Goal: Task Accomplishment & Management: Manage account settings

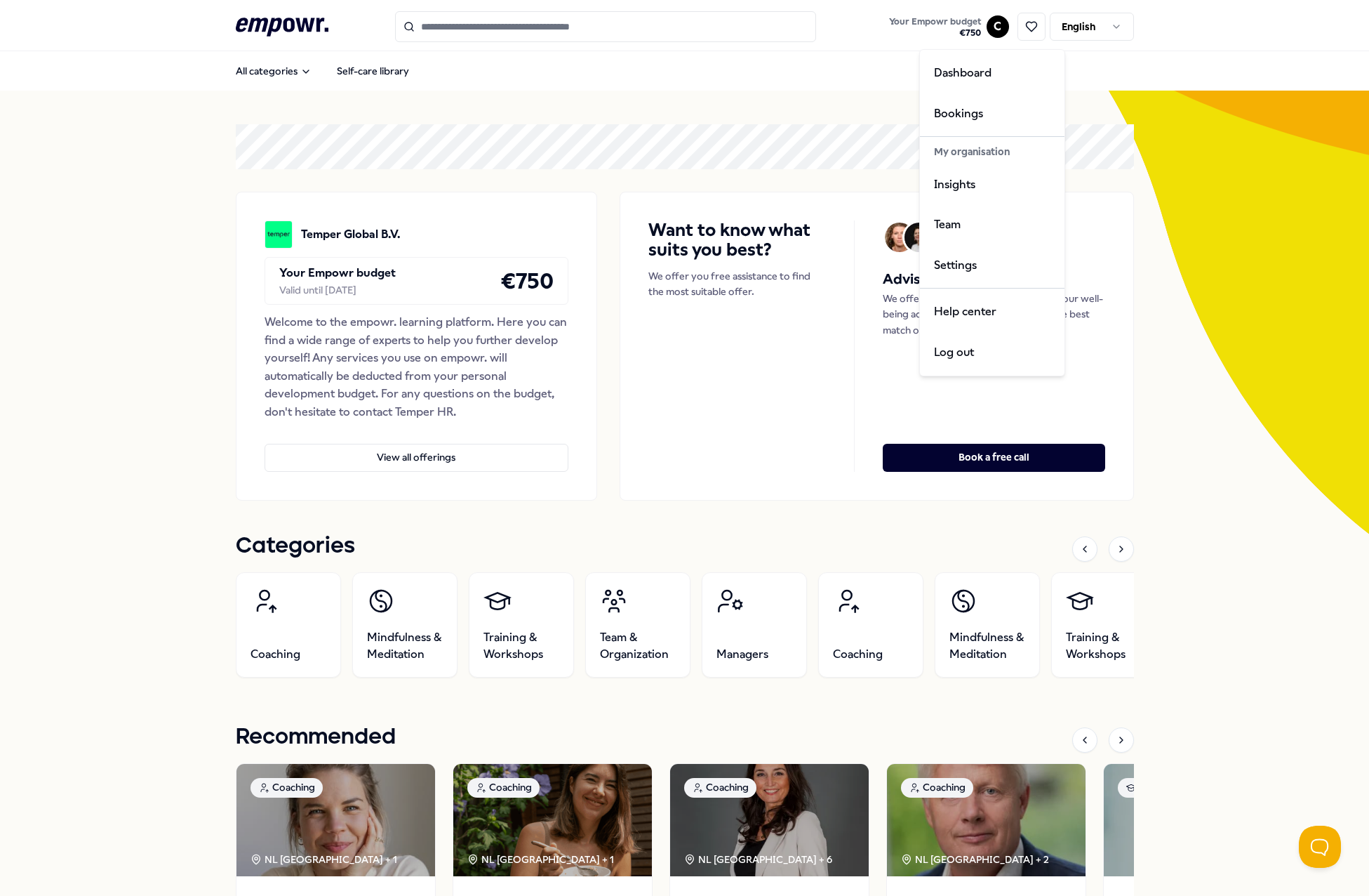
click at [990, 28] on html ".empowr-logo_svg__cls-1{fill:#03032f} Your Empowr budget € 750 C English All ca…" at bounding box center [684, 448] width 1369 height 896
click at [973, 228] on div "Team" at bounding box center [992, 224] width 139 height 41
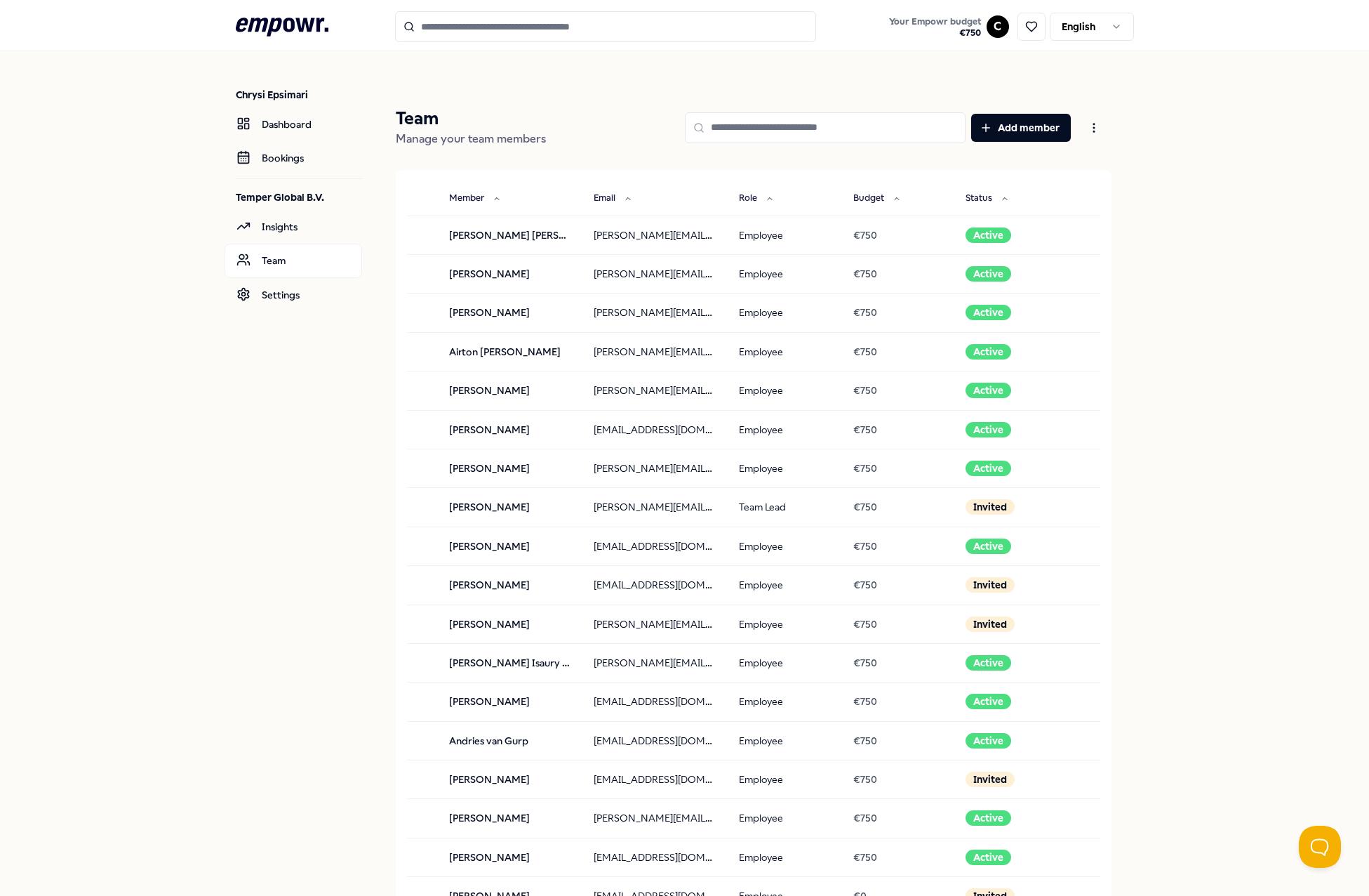
click at [780, 122] on input at bounding box center [825, 128] width 281 height 31
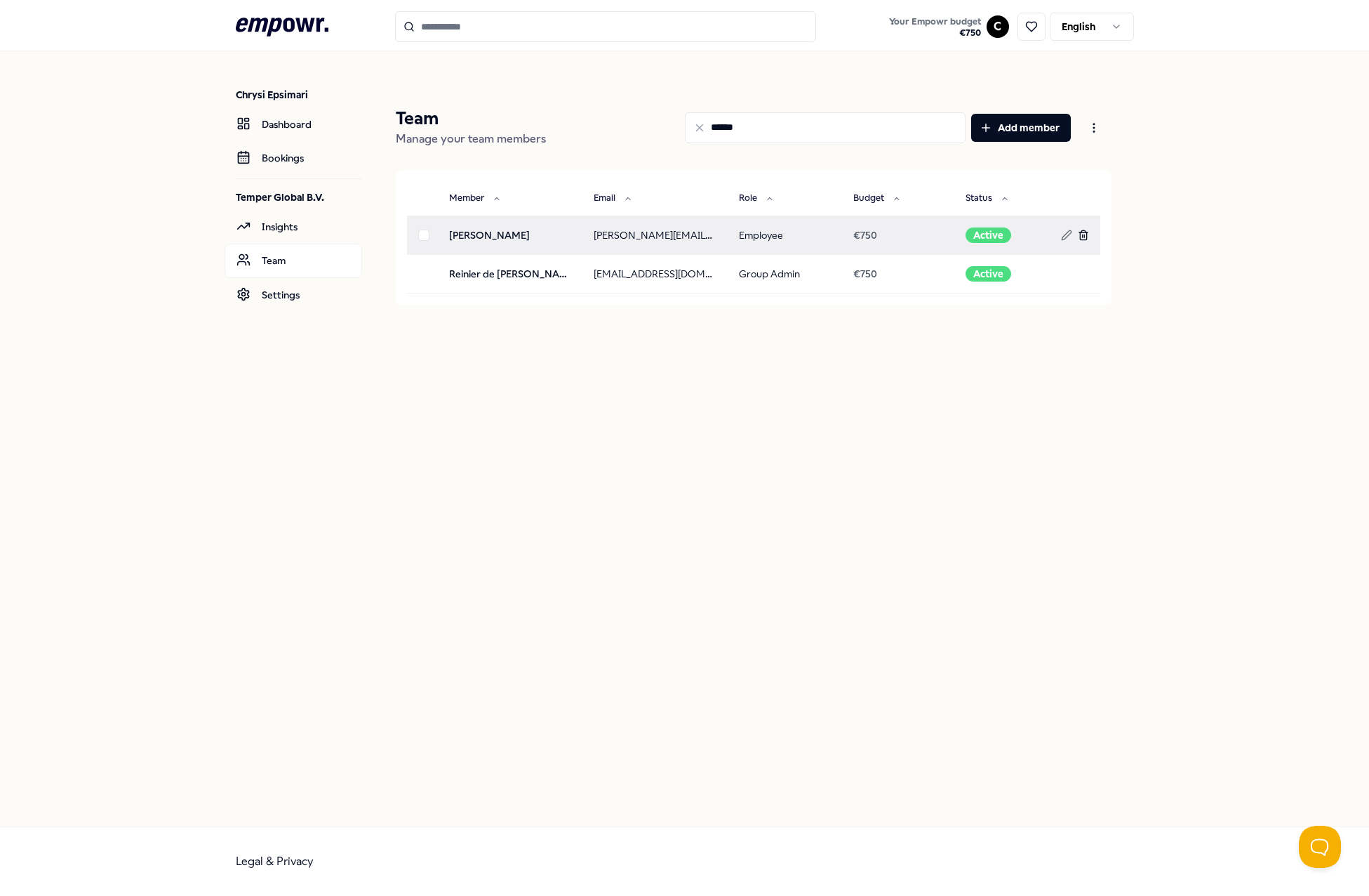
type input "******"
click at [1082, 238] on icon at bounding box center [1083, 235] width 11 height 11
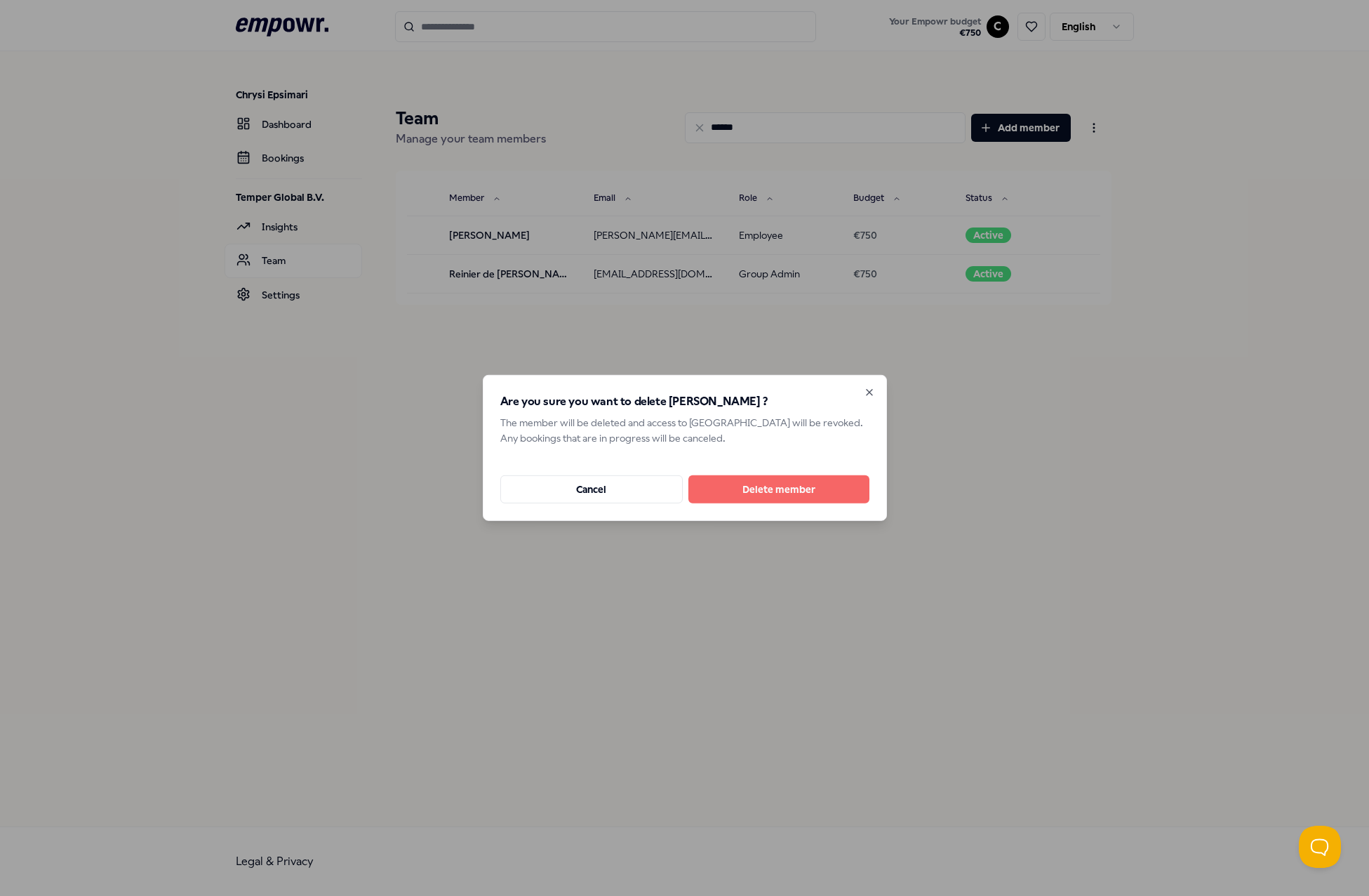
click at [766, 488] on button "Delete member" at bounding box center [779, 489] width 181 height 28
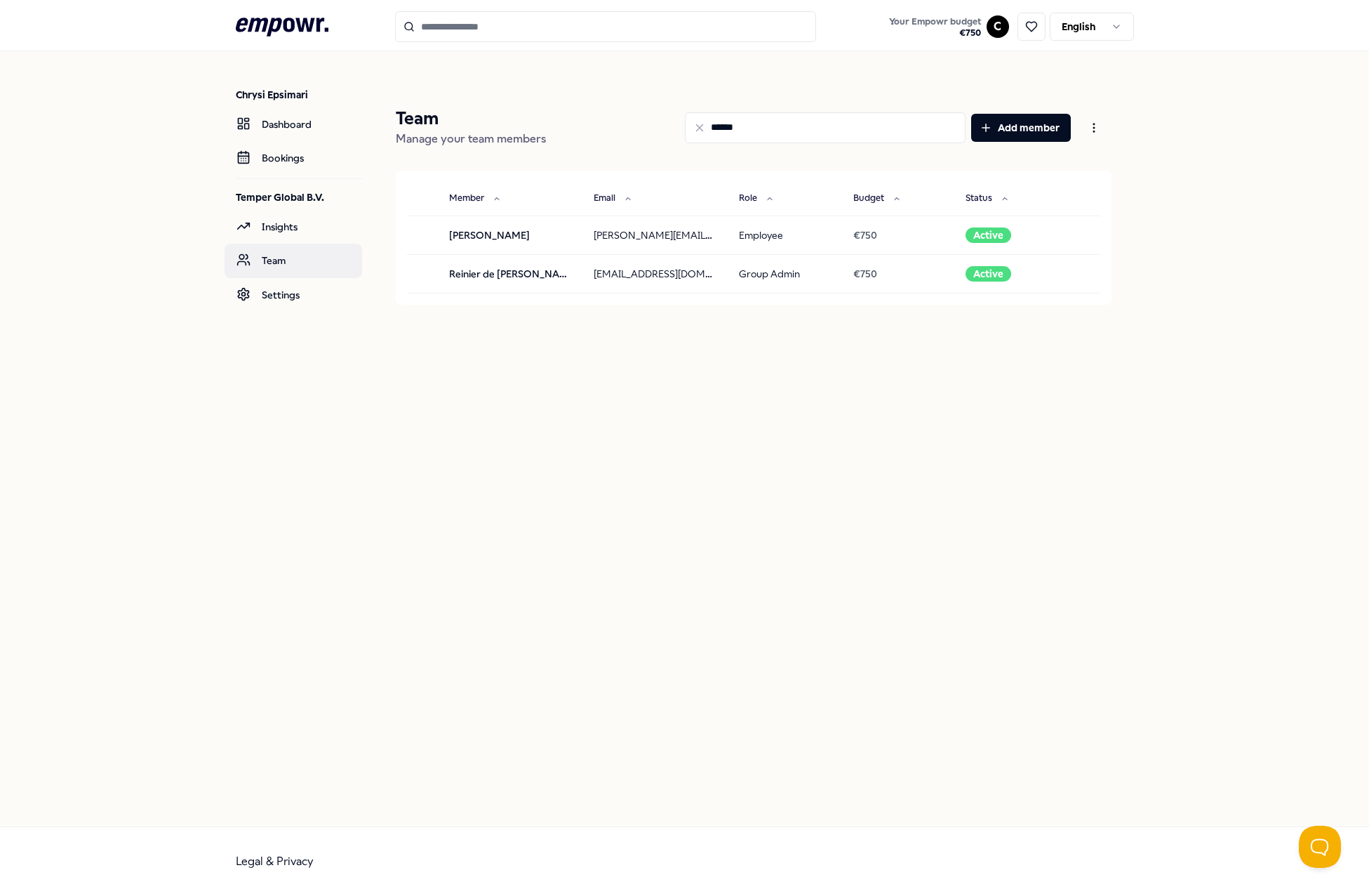
click at [277, 271] on link "Team" at bounding box center [294, 261] width 138 height 34
click at [309, 258] on link "Team" at bounding box center [294, 261] width 138 height 34
click at [699, 129] on icon at bounding box center [699, 128] width 13 height 13
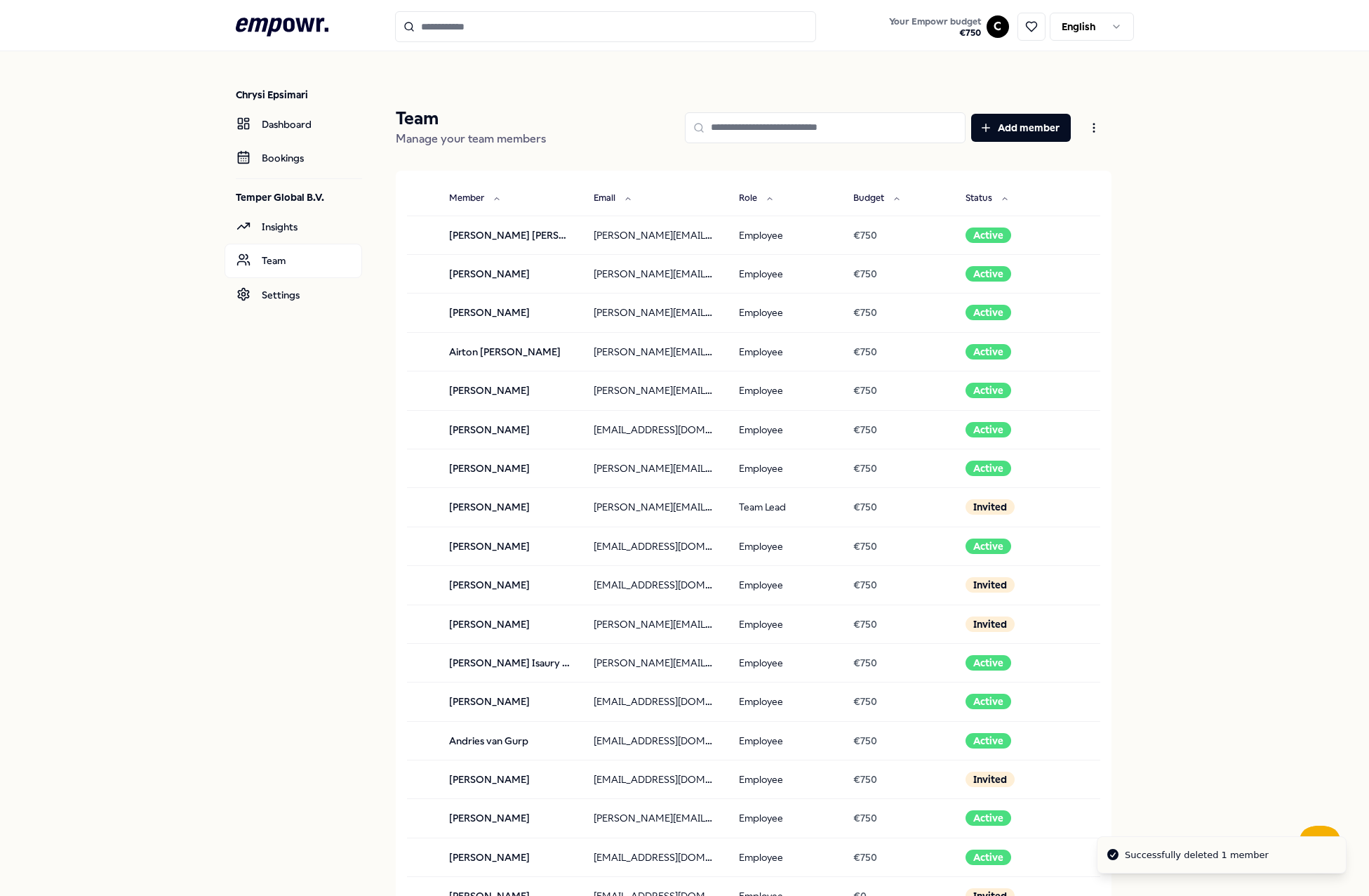
click at [751, 126] on input at bounding box center [825, 128] width 281 height 31
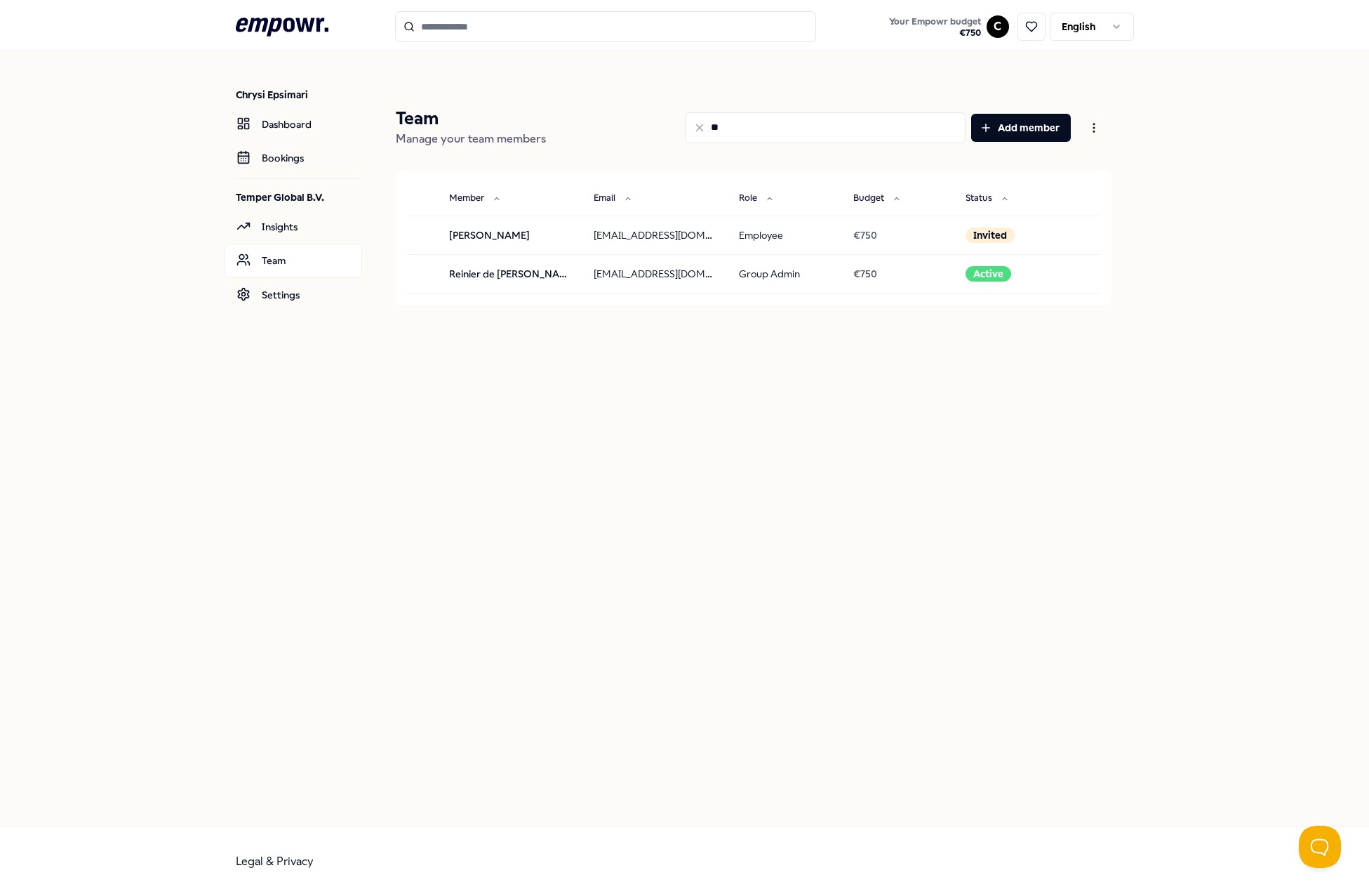
type input "*"
